Goal: Task Accomplishment & Management: Manage account settings

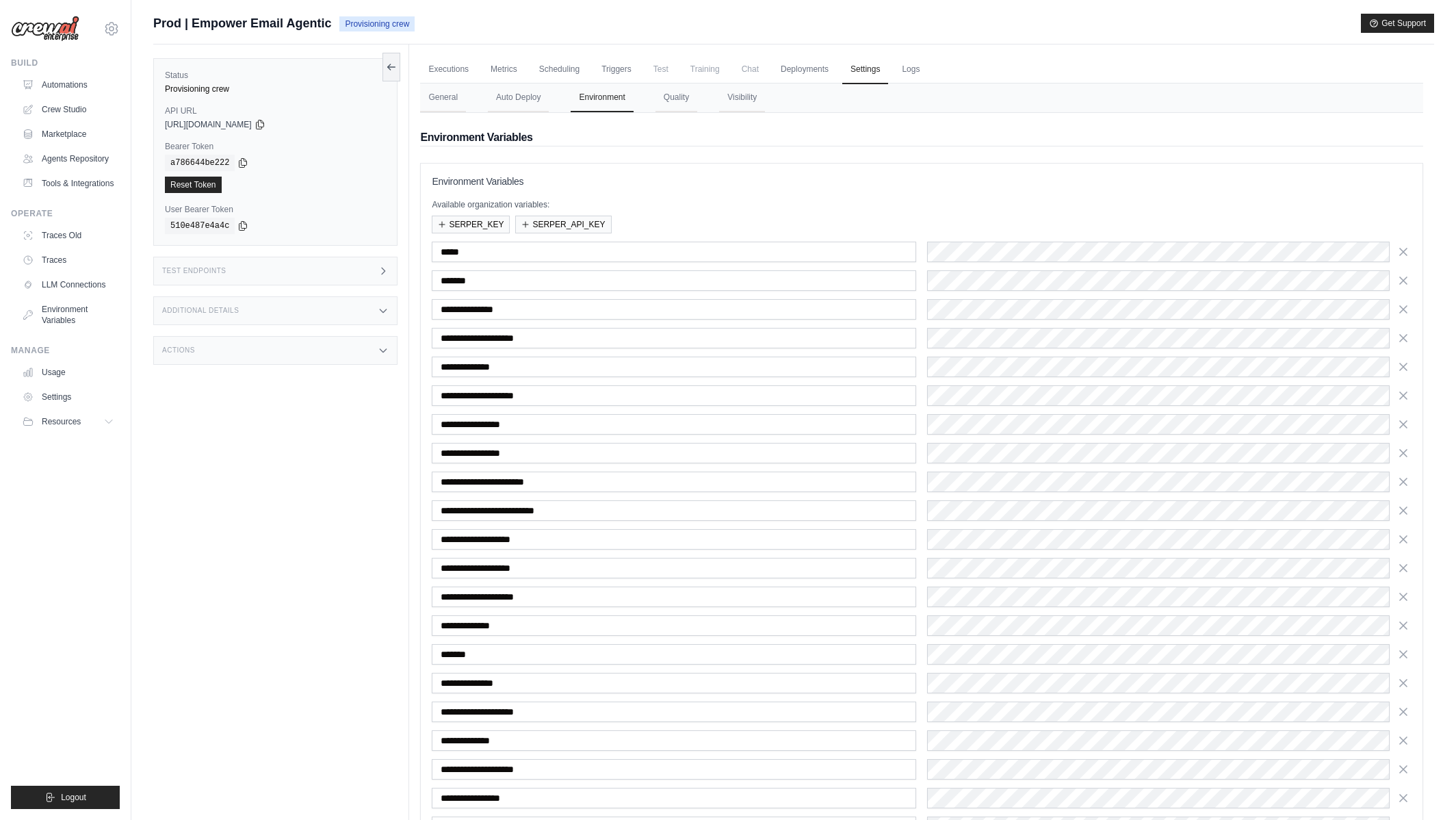
click at [849, 158] on div "**********" at bounding box center [922, 823] width 1003 height 1420
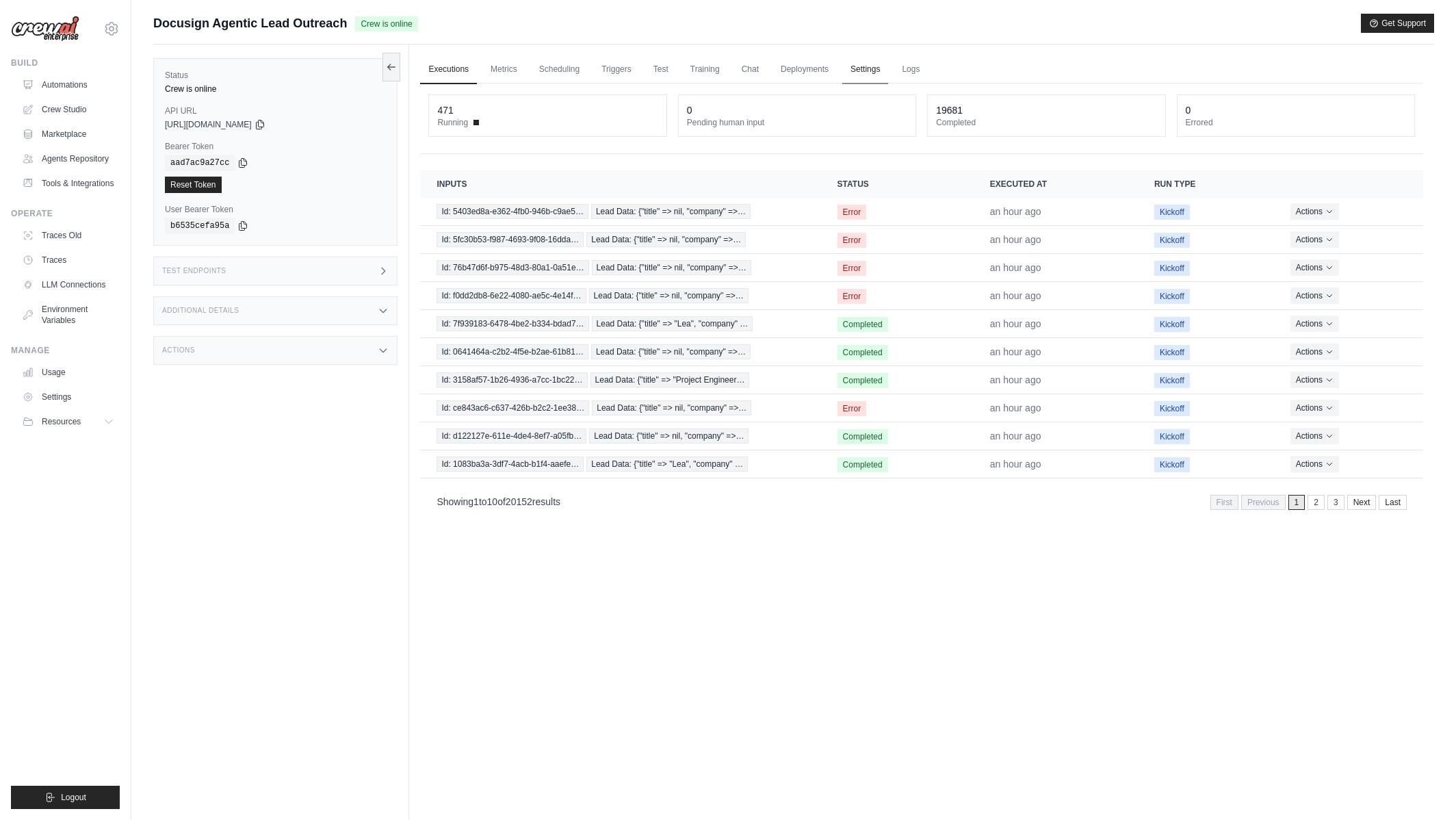
click at [855, 69] on link "Settings" at bounding box center [865, 70] width 46 height 29
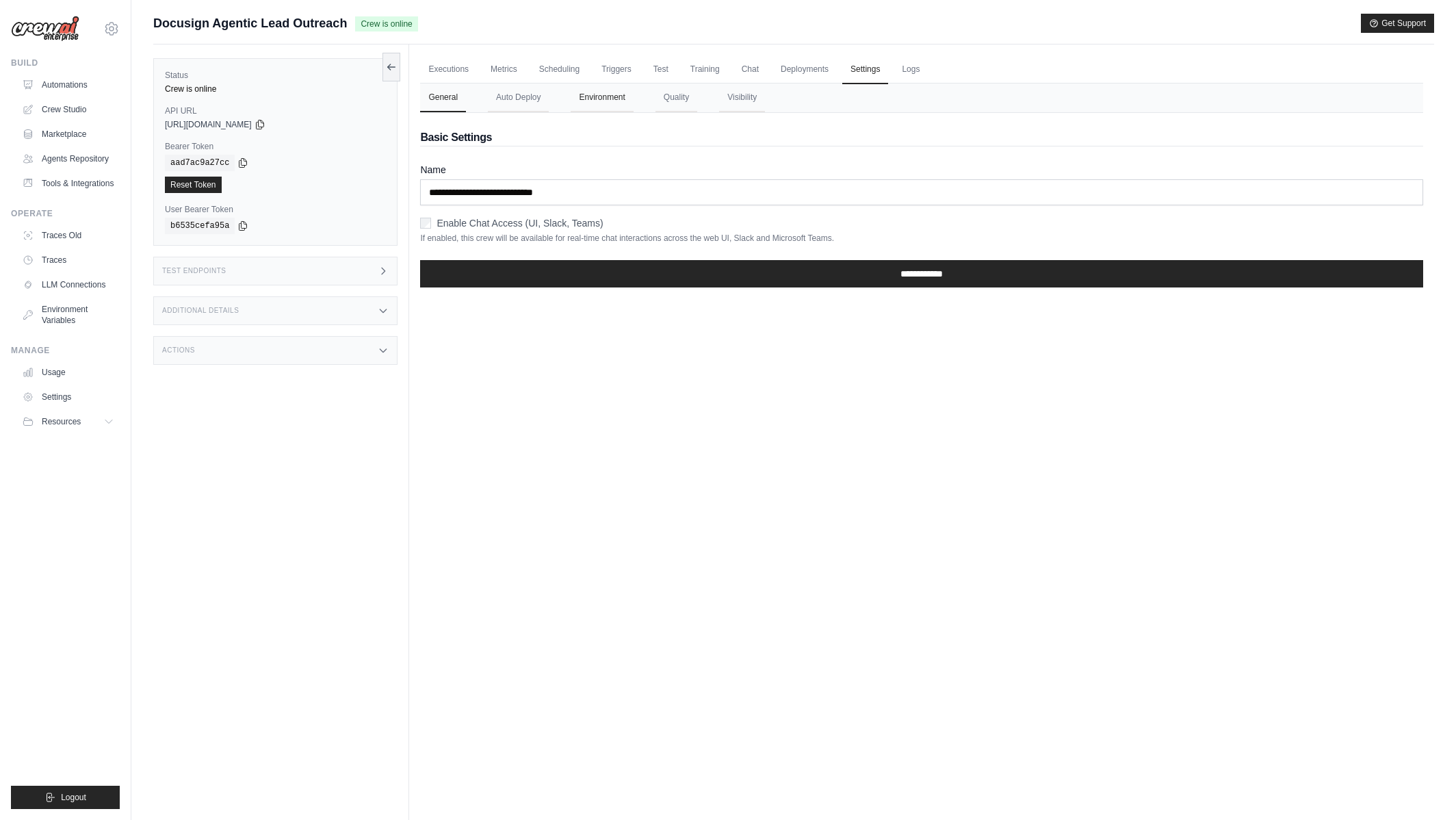
click at [586, 104] on button "Environment" at bounding box center [602, 98] width 62 height 29
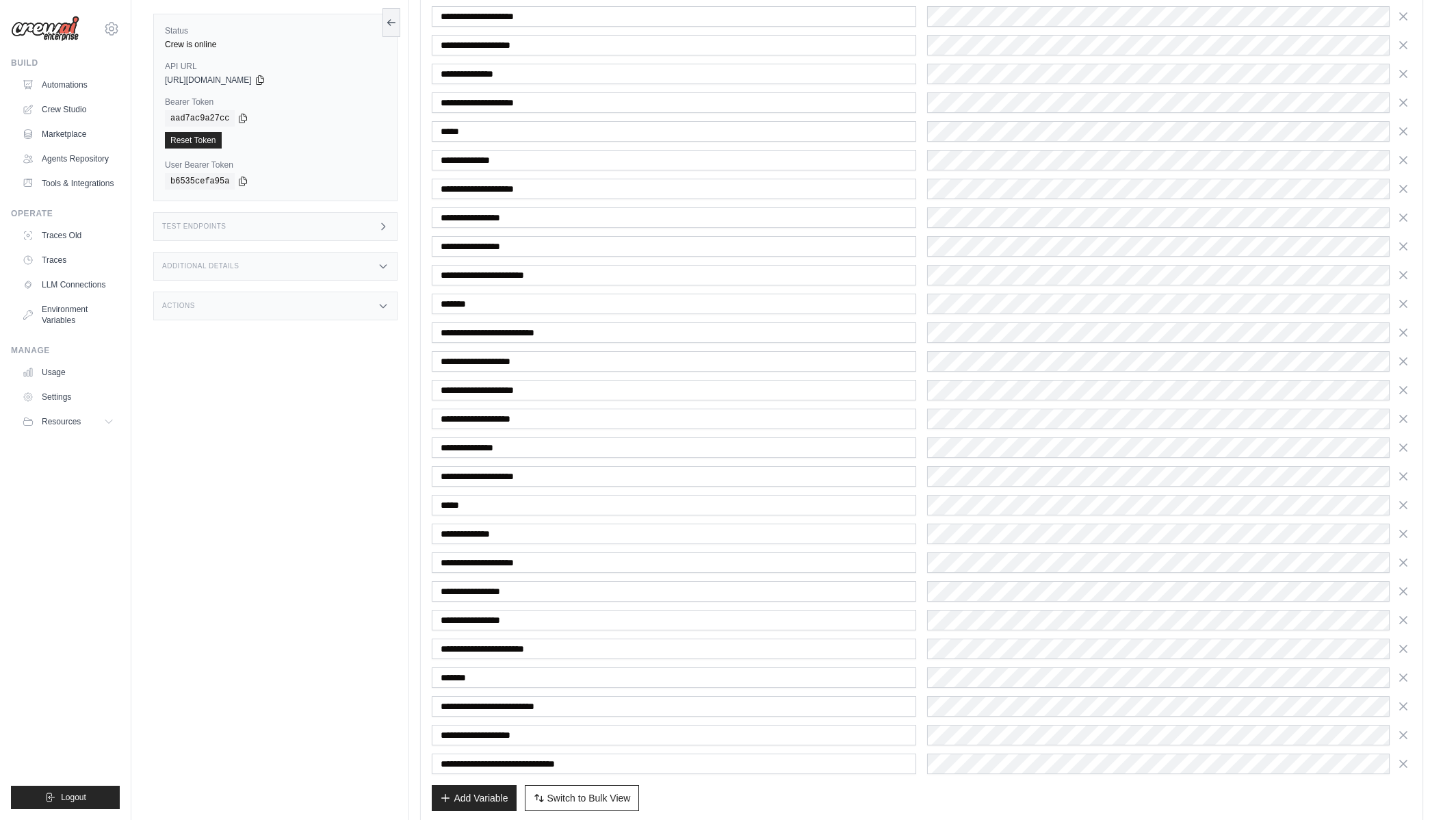
scroll to position [259, 0]
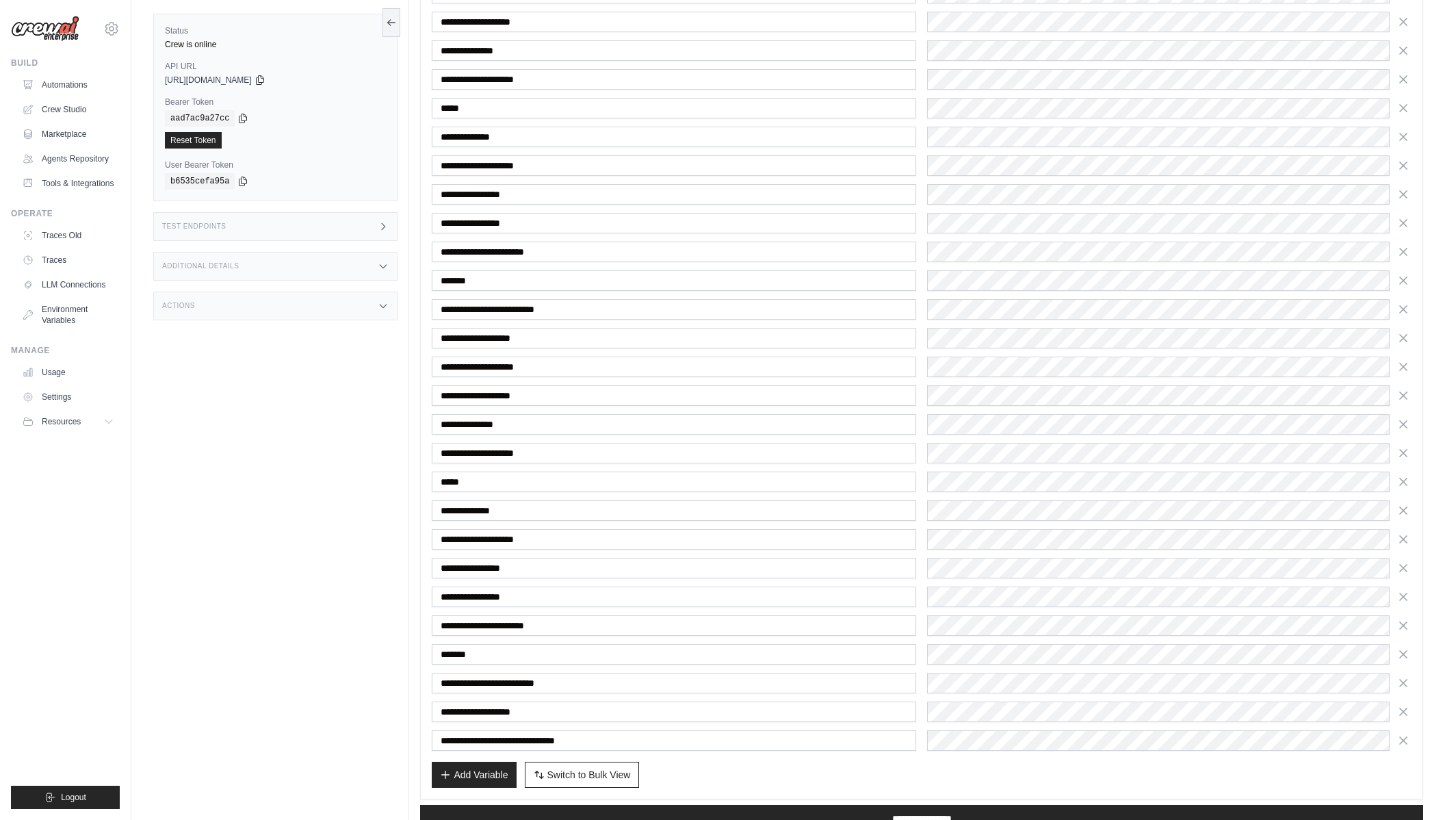
click at [301, 568] on div "Status Crew is online API URL copied https://docusign-agentic-lead-outreach-233…" at bounding box center [280, 410] width 256 height 820
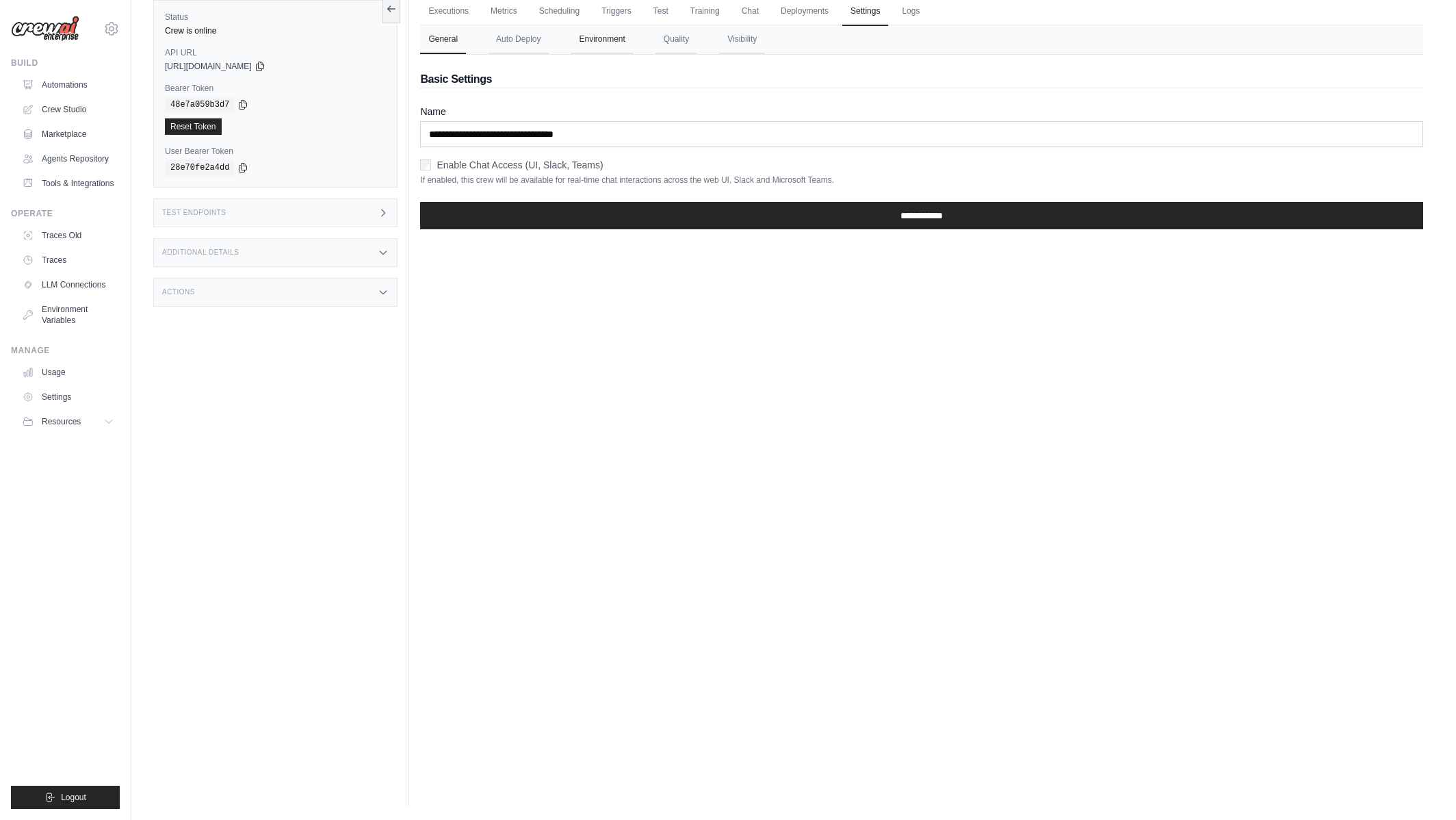
click at [614, 36] on button "Environment" at bounding box center [602, 40] width 62 height 29
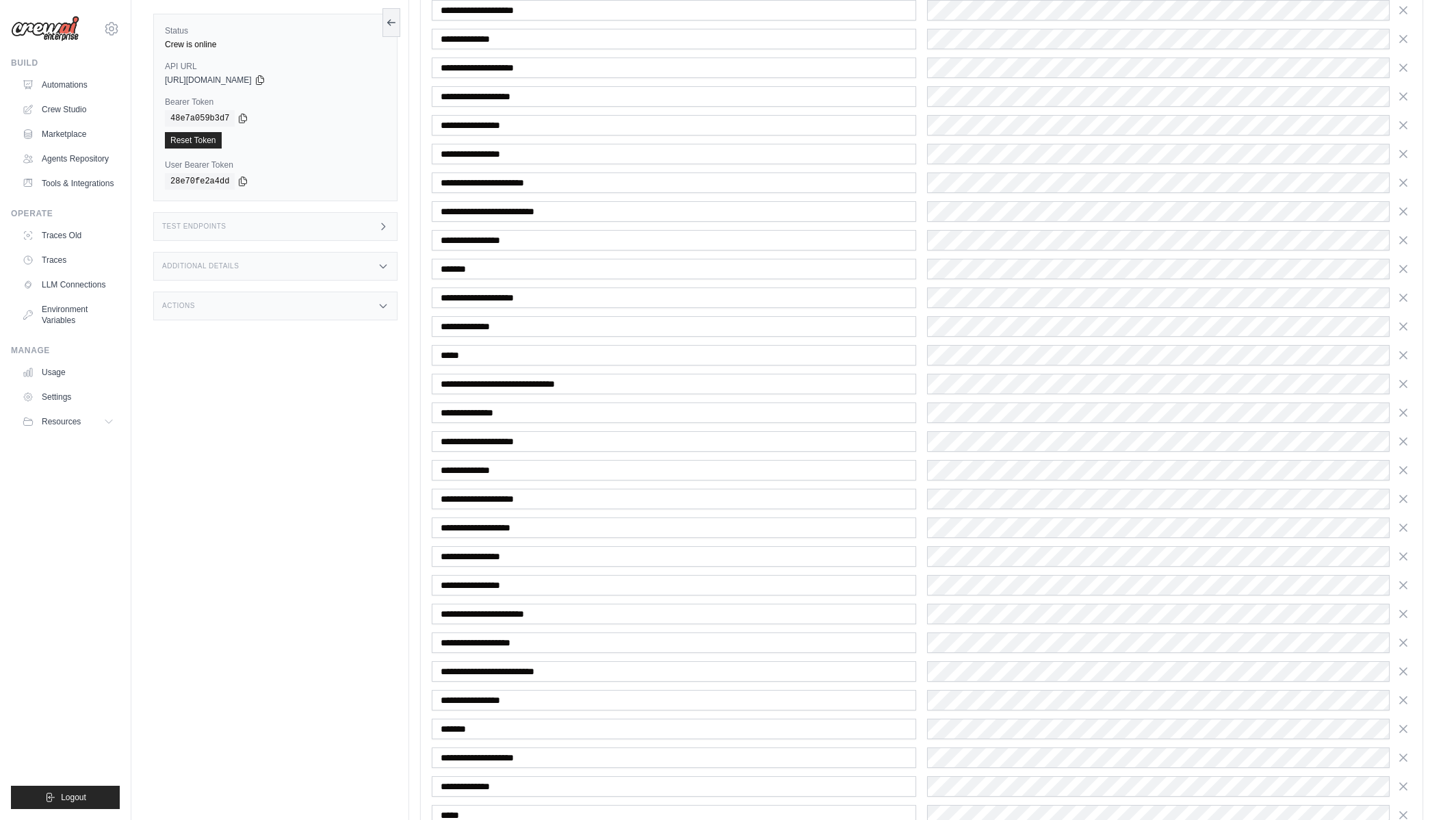
scroll to position [200, 0]
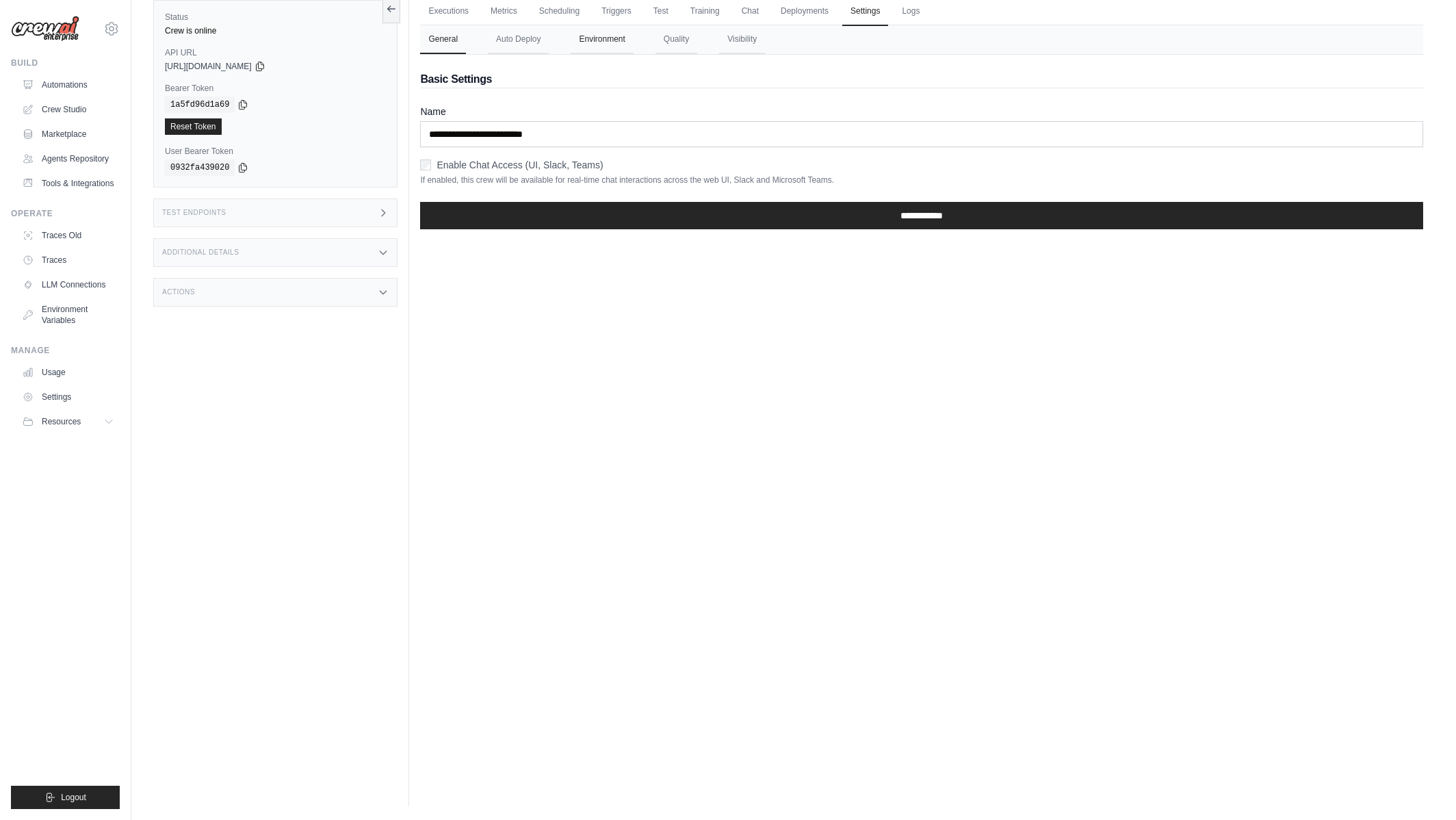
click at [628, 41] on button "Environment" at bounding box center [602, 40] width 62 height 29
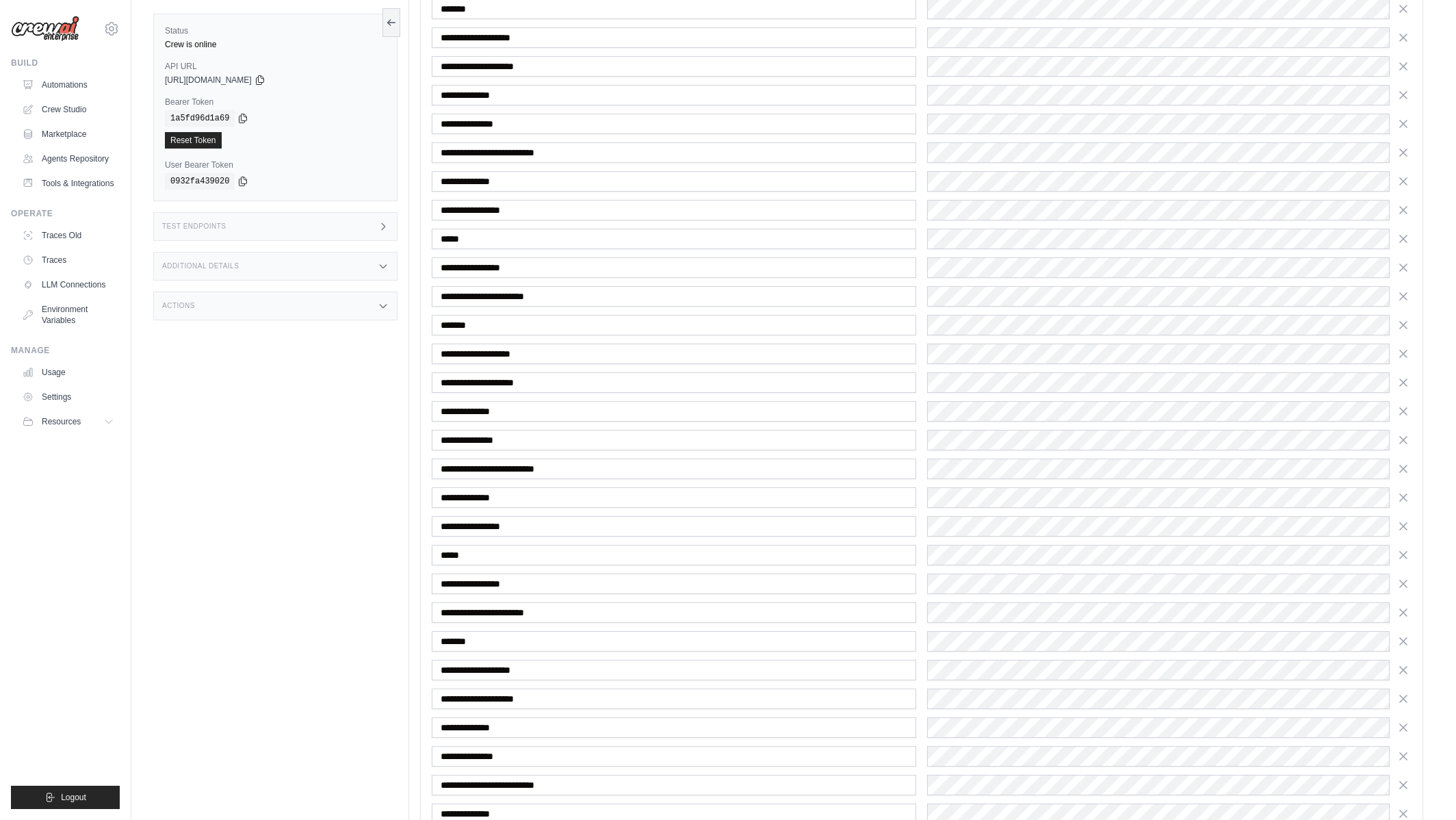
scroll to position [479, 0]
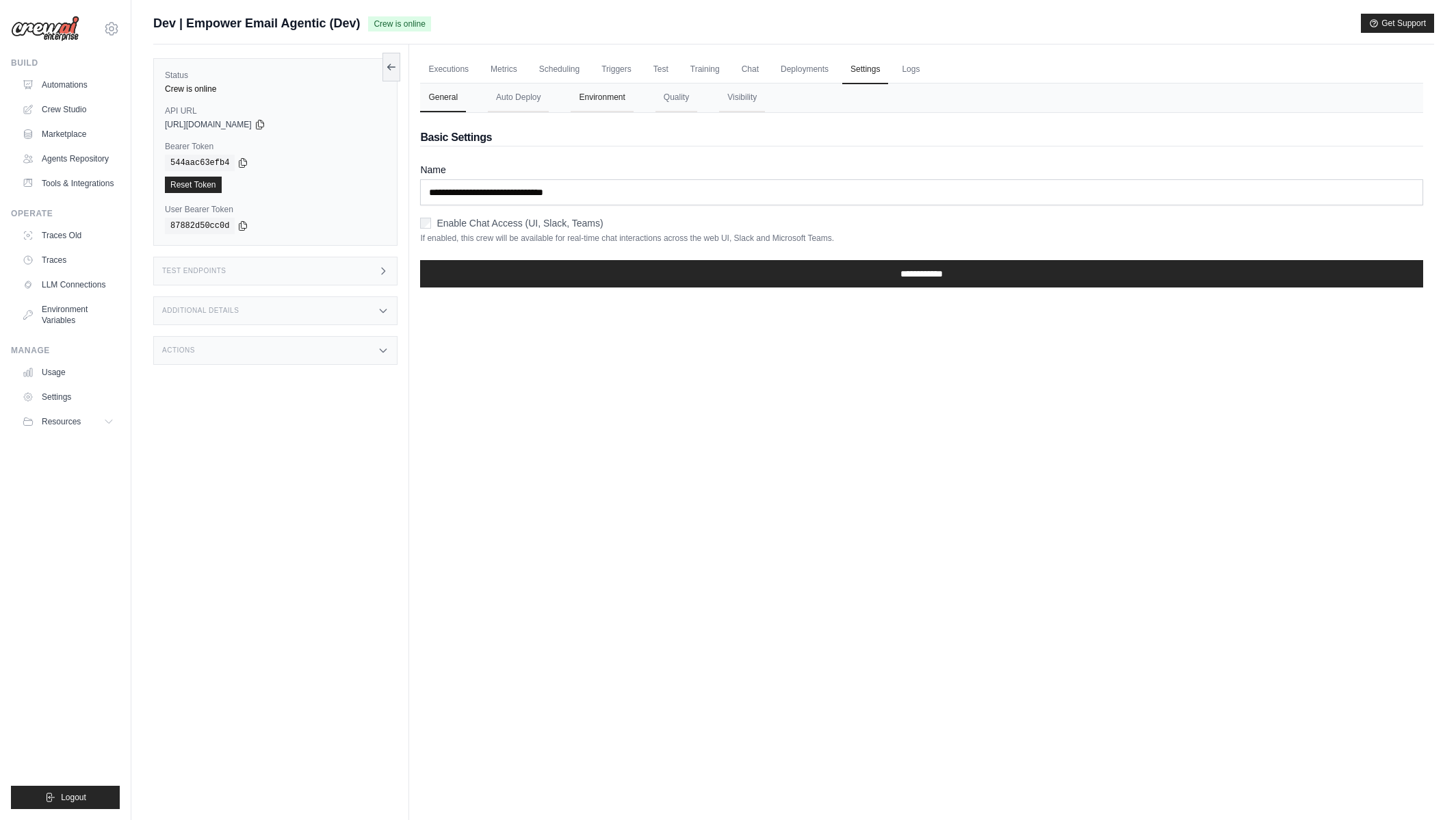
click at [604, 95] on button "Environment" at bounding box center [602, 98] width 62 height 29
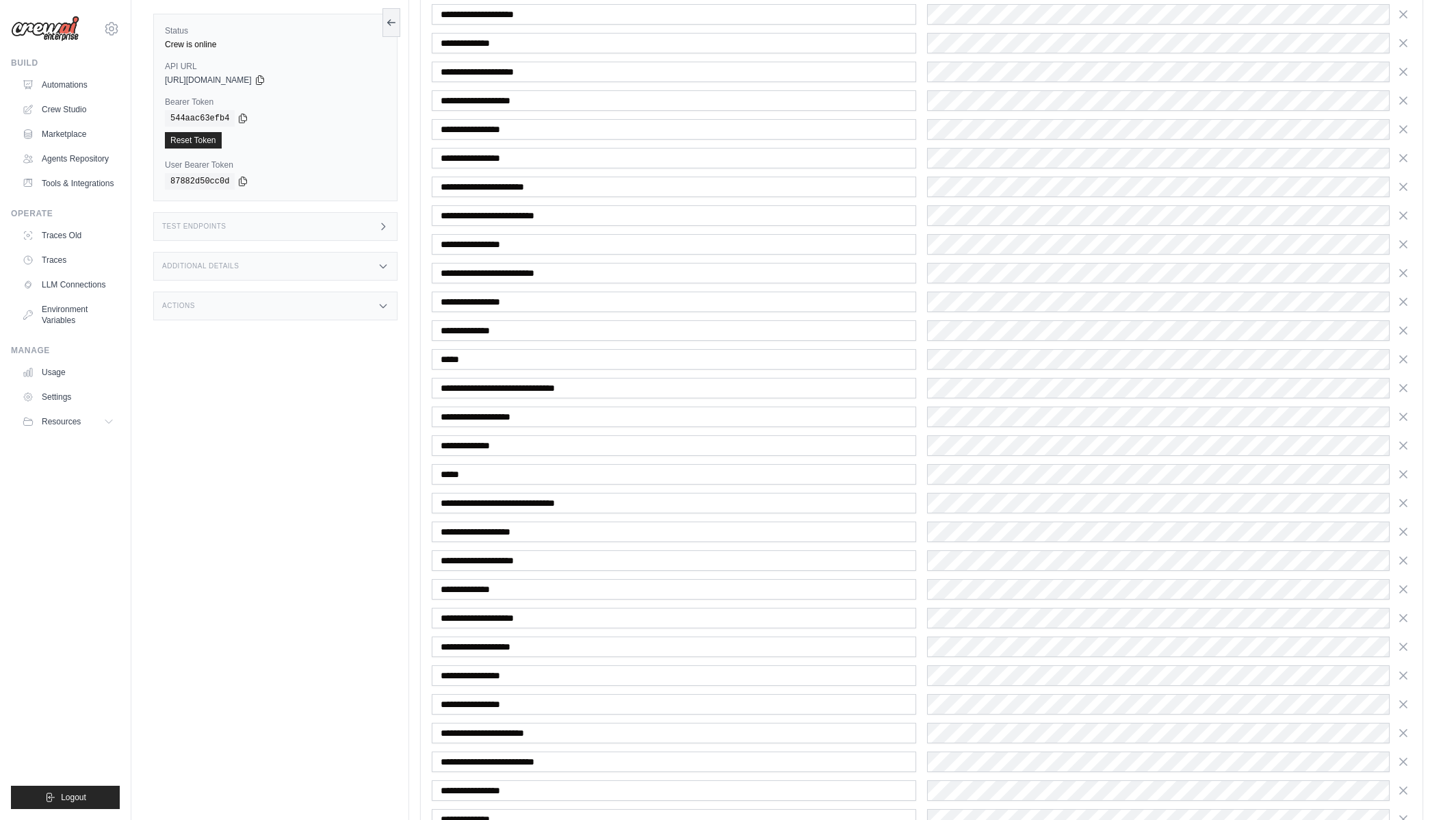
scroll to position [3641, 0]
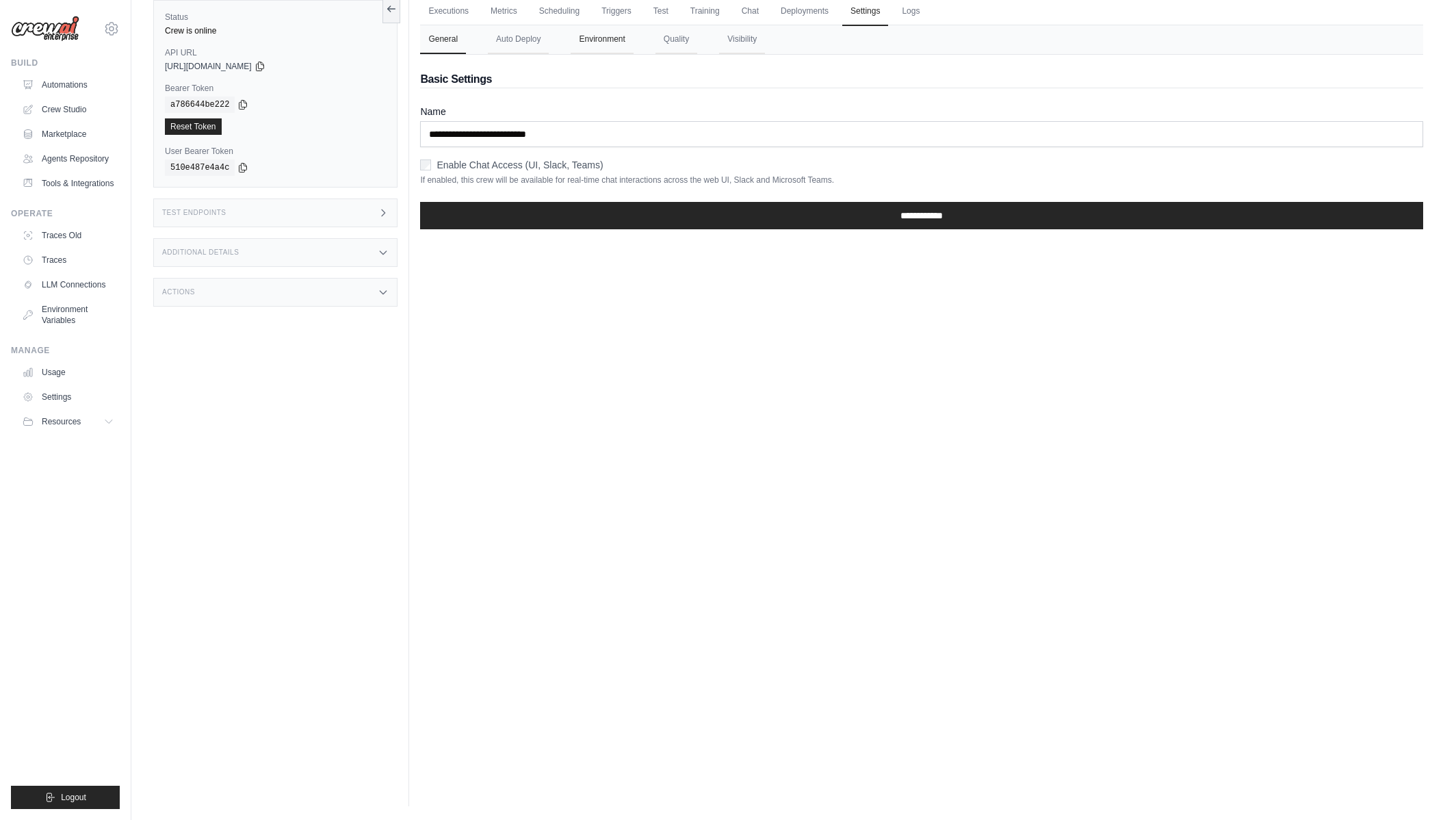
click at [624, 43] on button "Environment" at bounding box center [602, 40] width 62 height 29
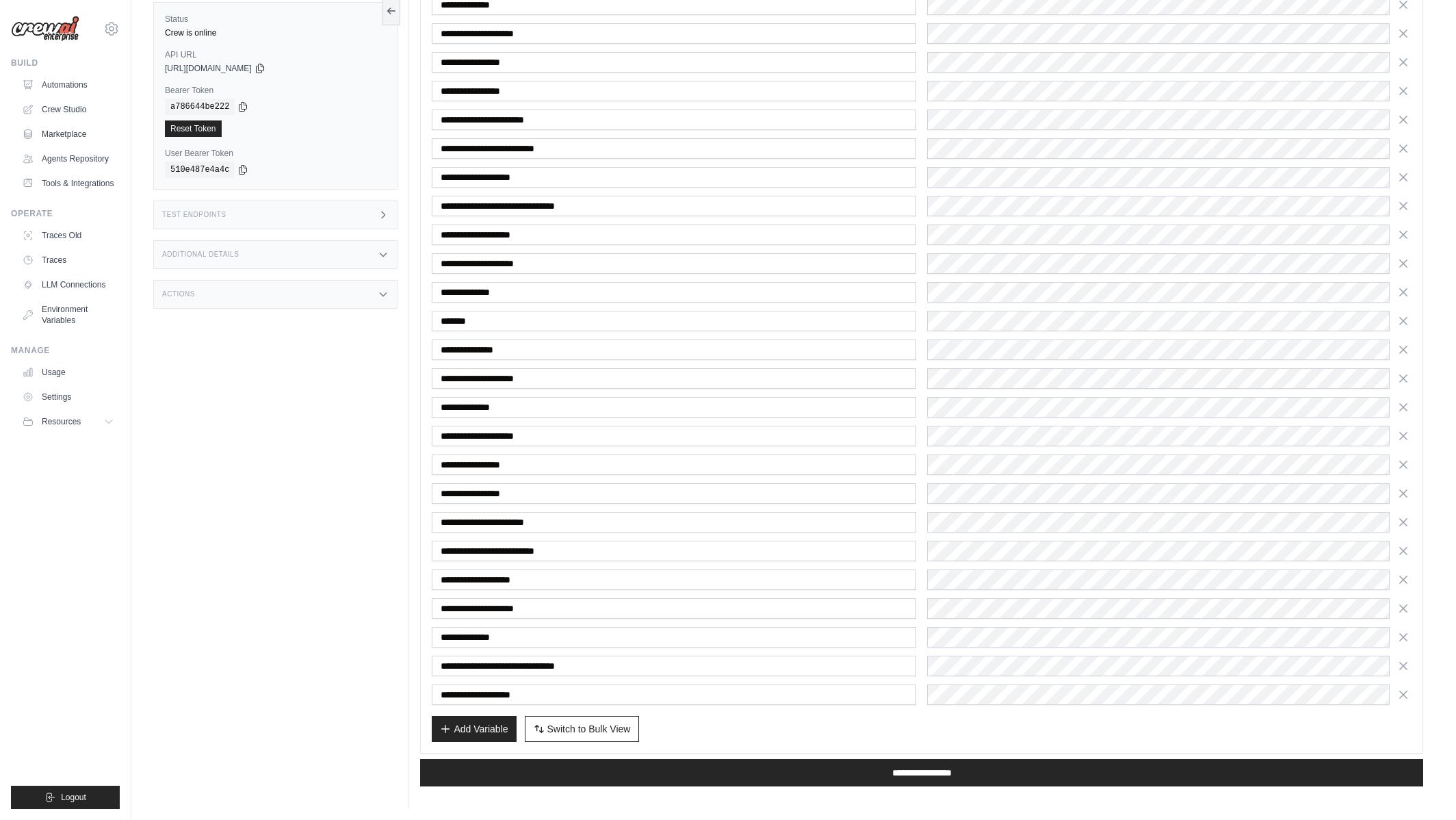
scroll to position [738, 0]
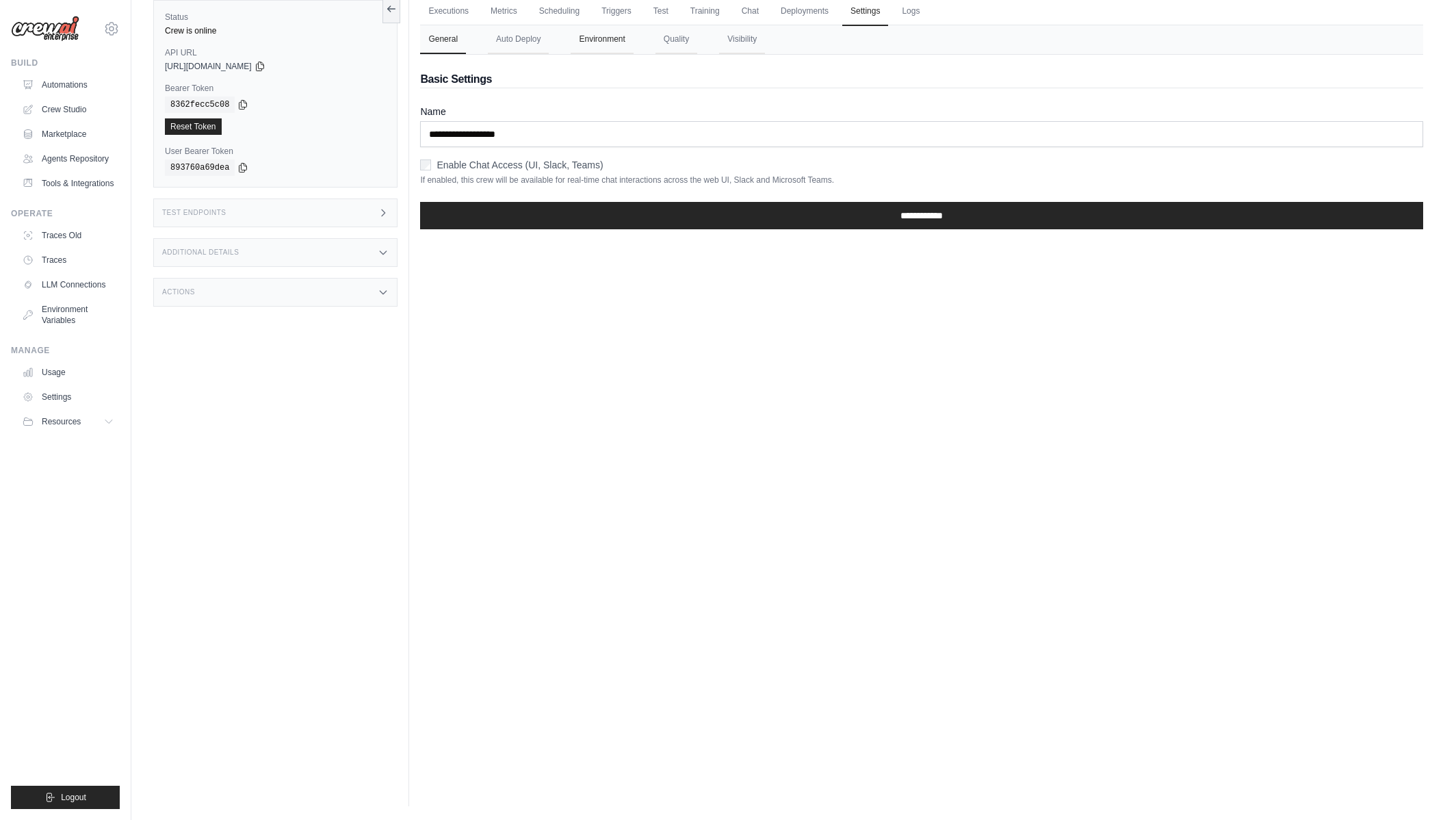
click at [602, 39] on button "Environment" at bounding box center [602, 40] width 62 height 29
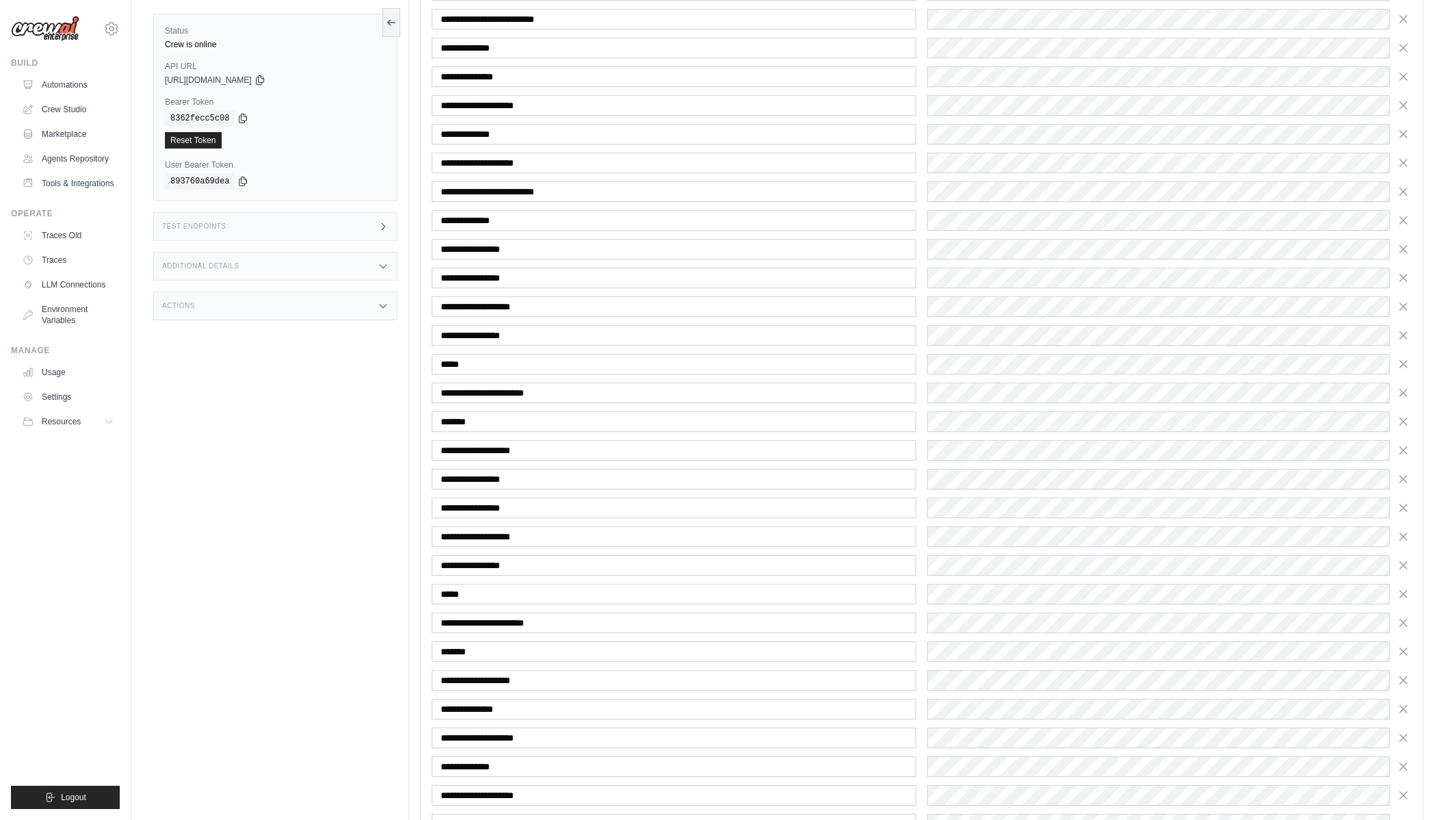
scroll to position [738, 0]
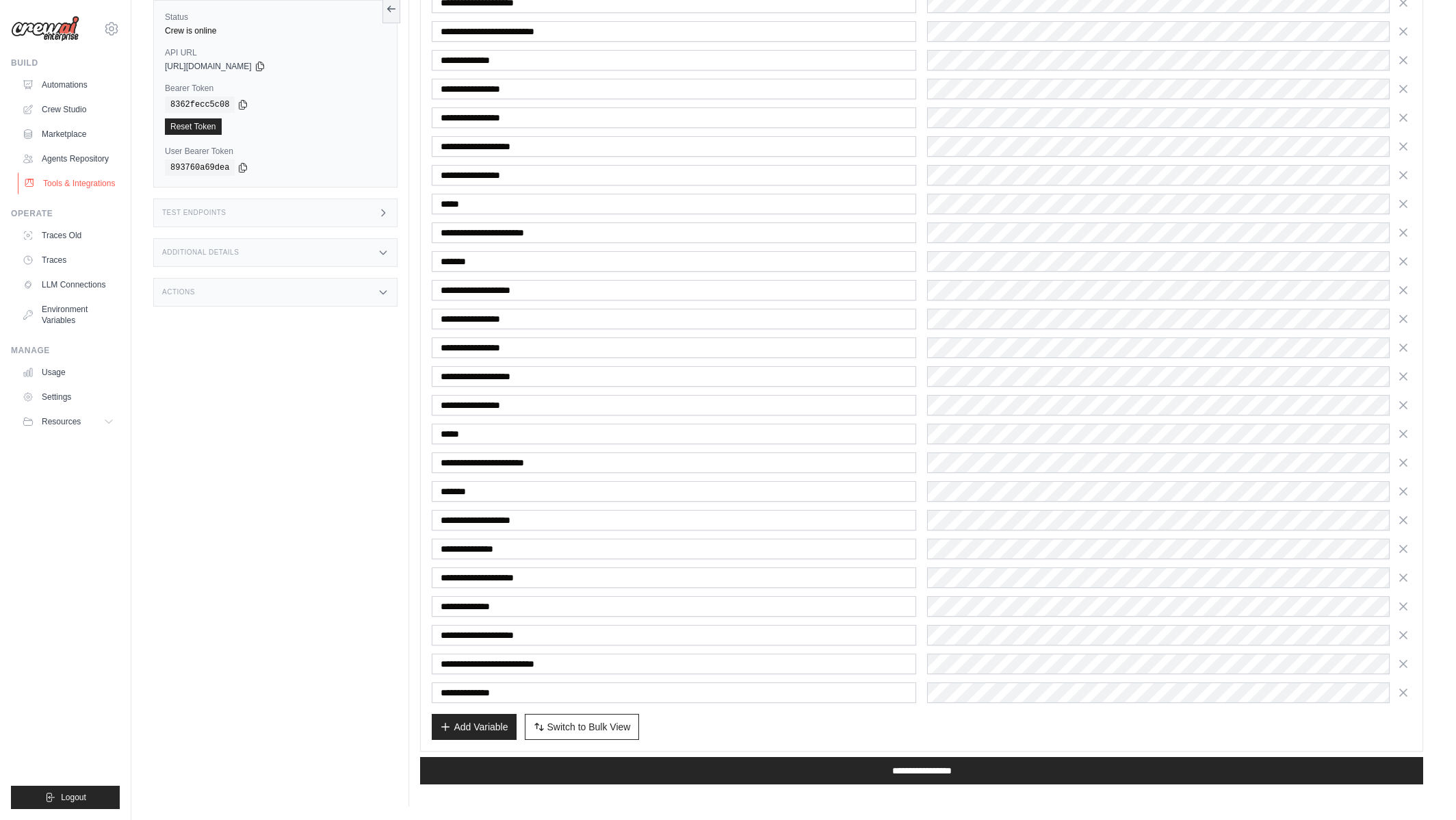
click at [91, 190] on link "Tools & Integrations" at bounding box center [70, 183] width 104 height 22
